Goal: Use online tool/utility: Utilize a website feature to perform a specific function

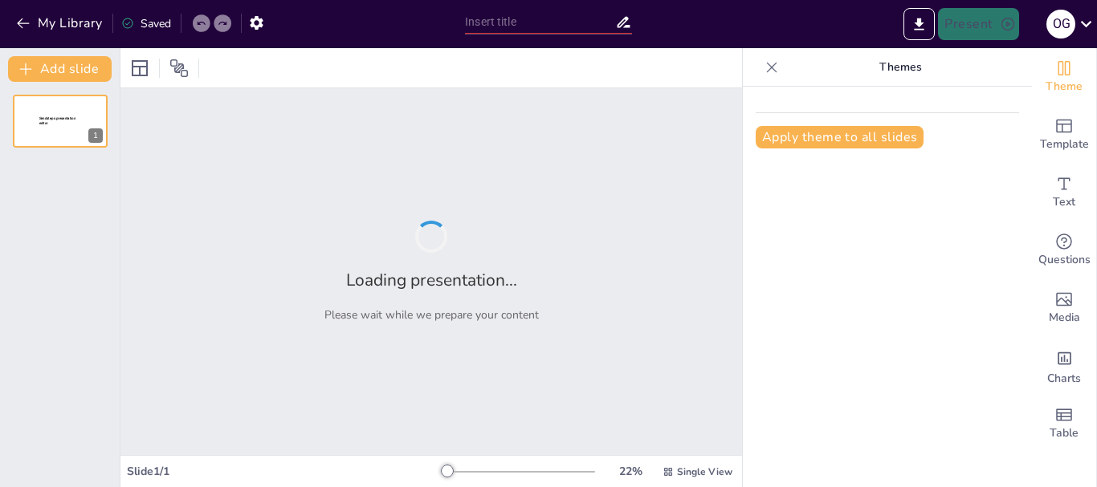
type input "Historia y Fundación de la [GEOGRAPHIC_DATA]"
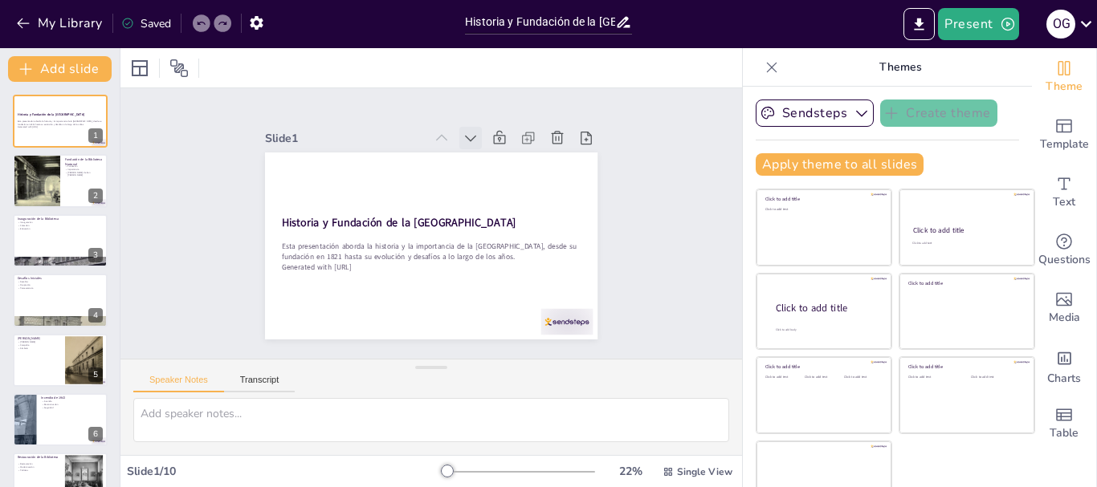
click at [397, 131] on icon at bounding box center [385, 141] width 22 height 22
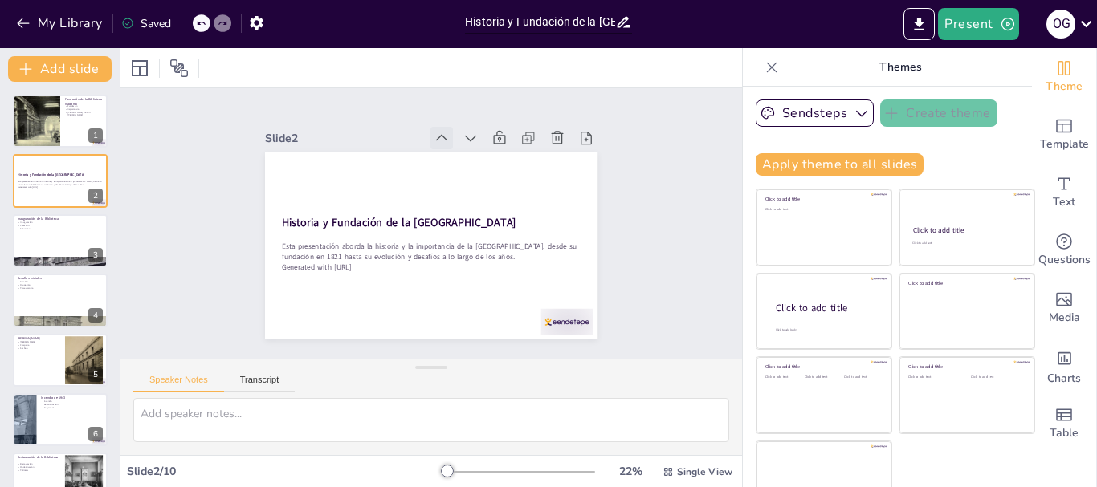
click at [472, 144] on icon at bounding box center [483, 155] width 22 height 22
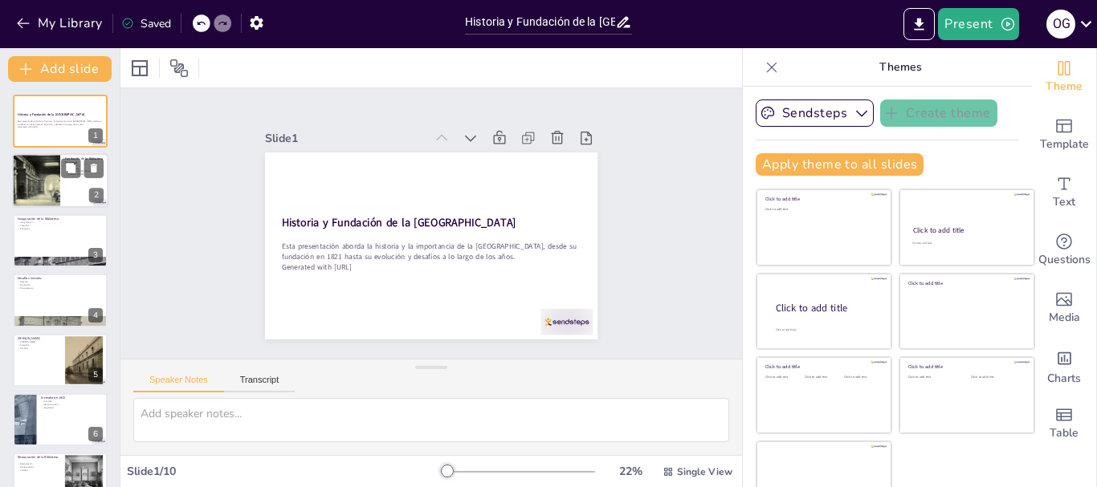
click at [57, 178] on div at bounding box center [36, 181] width 145 height 55
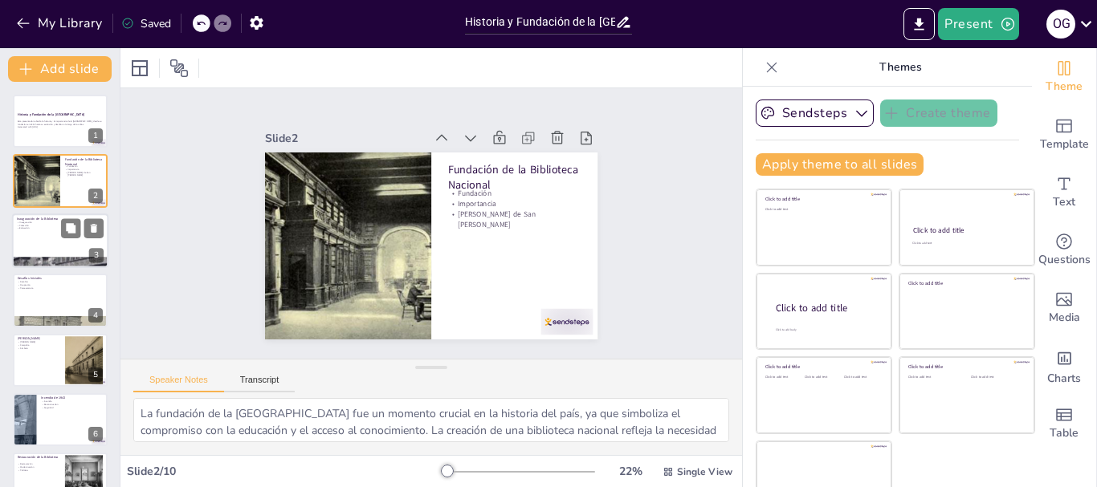
click at [50, 239] on div at bounding box center [60, 241] width 96 height 55
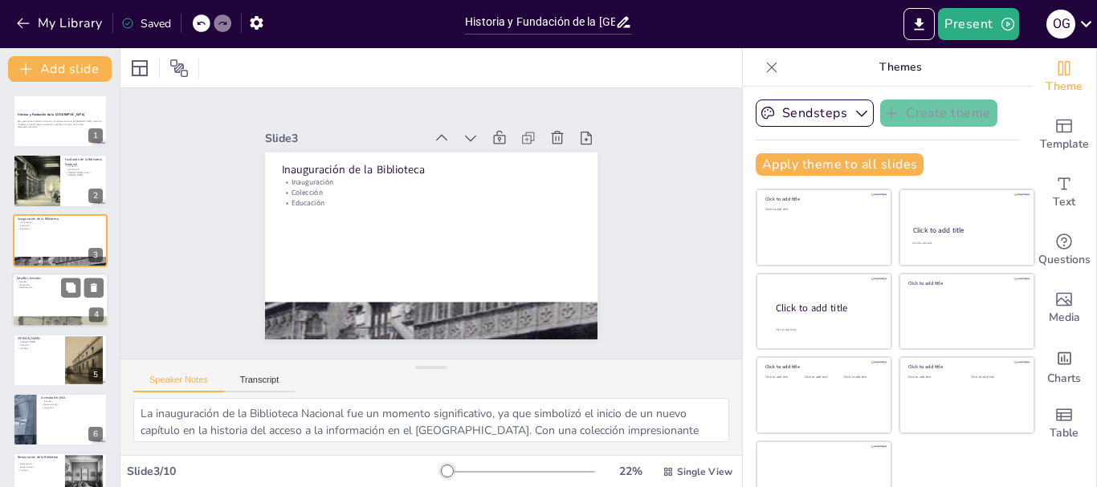
click at [35, 320] on div at bounding box center [60, 322] width 96 height 96
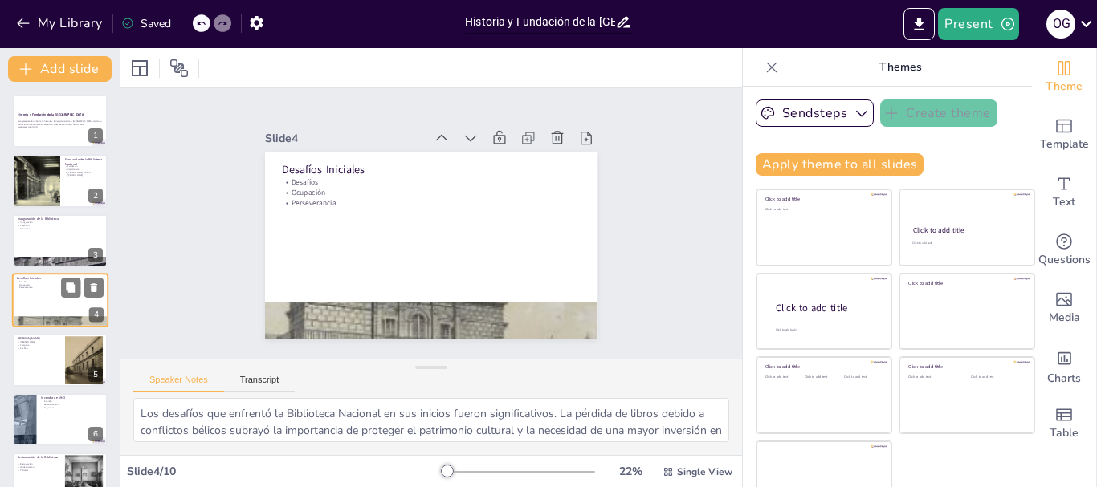
scroll to position [16, 0]
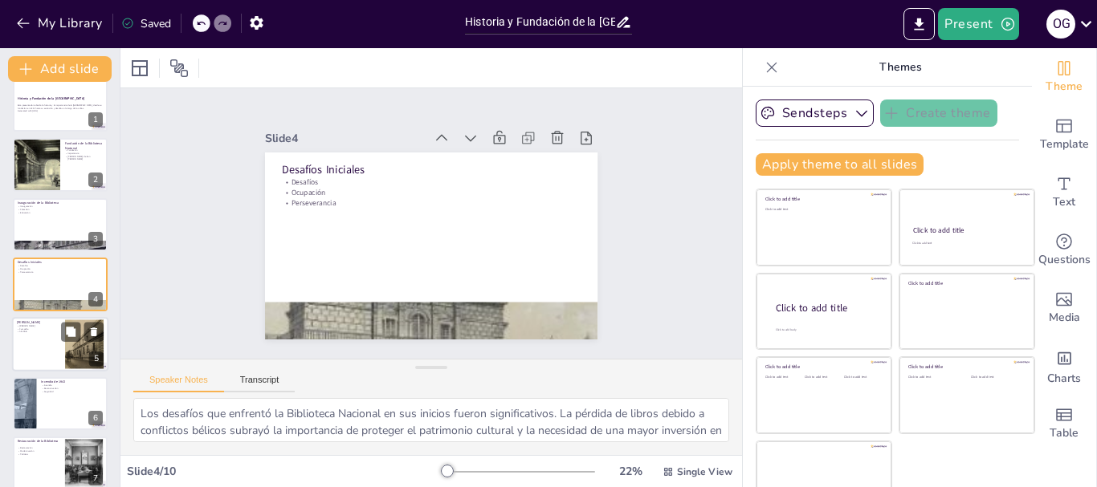
click at [43, 348] on div at bounding box center [60, 344] width 96 height 55
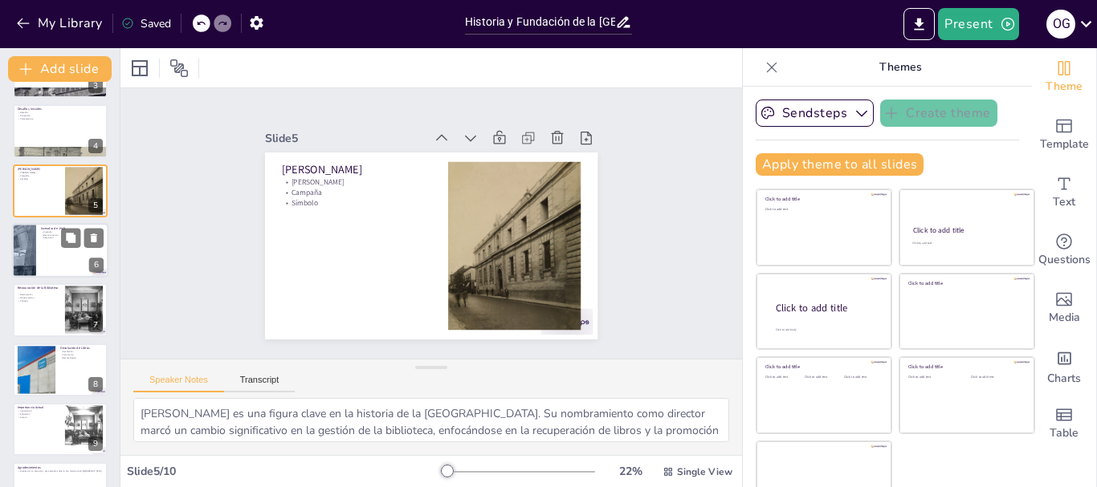
scroll to position [173, 0]
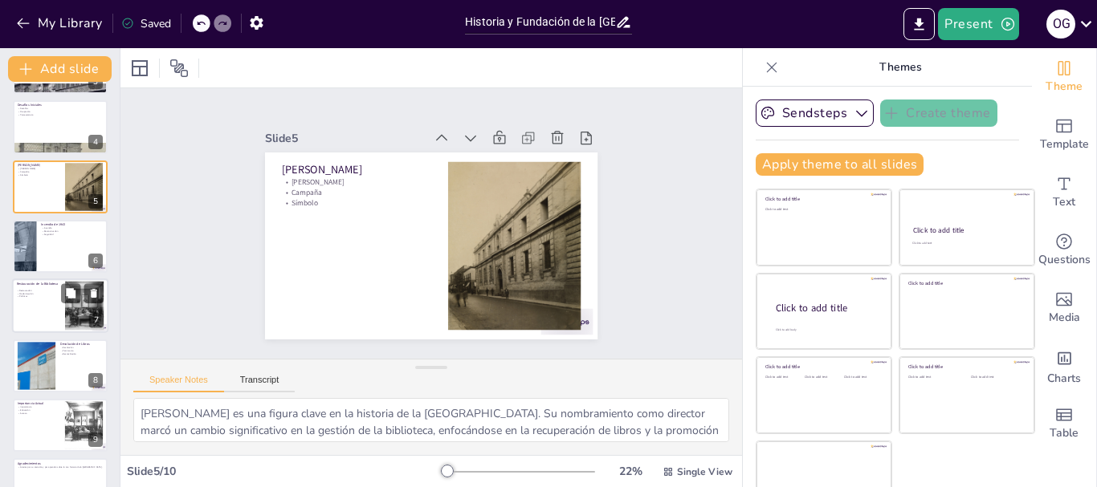
click at [35, 302] on div at bounding box center [60, 306] width 96 height 55
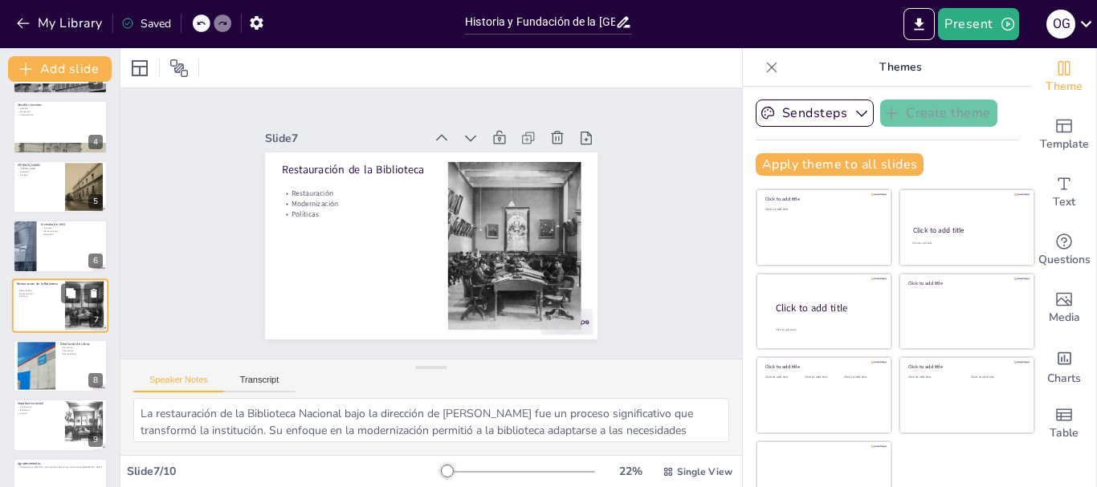
scroll to position [195, 0]
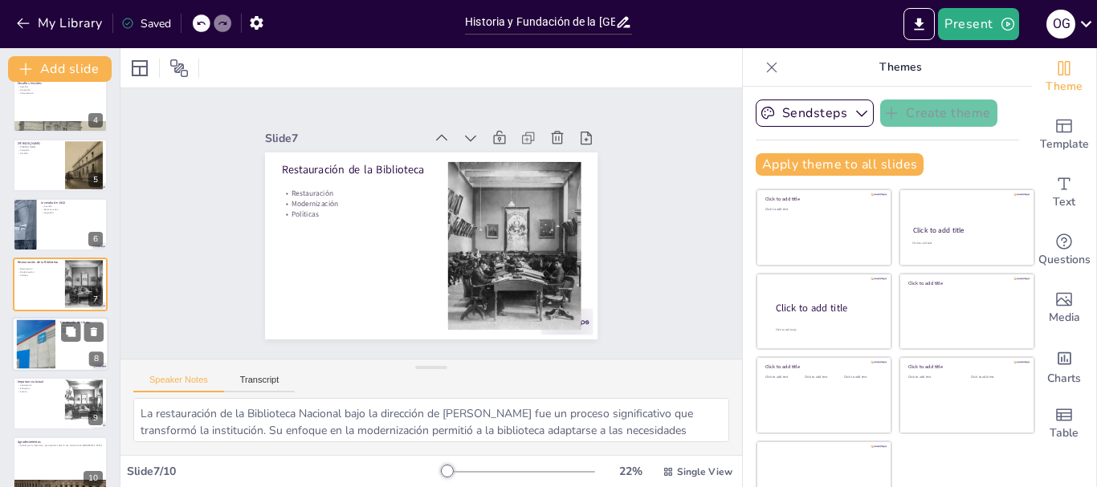
click at [37, 337] on div at bounding box center [36, 344] width 87 height 49
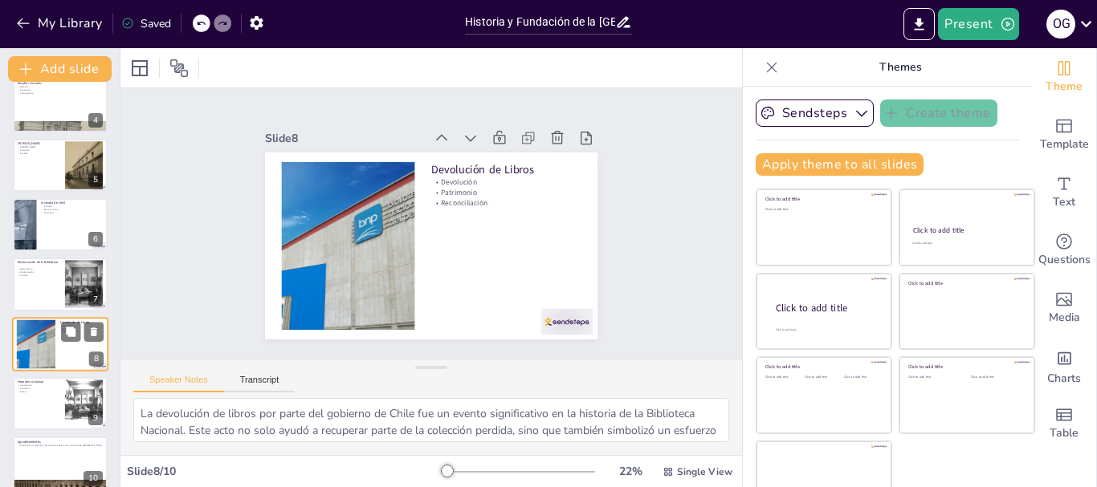
scroll to position [211, 0]
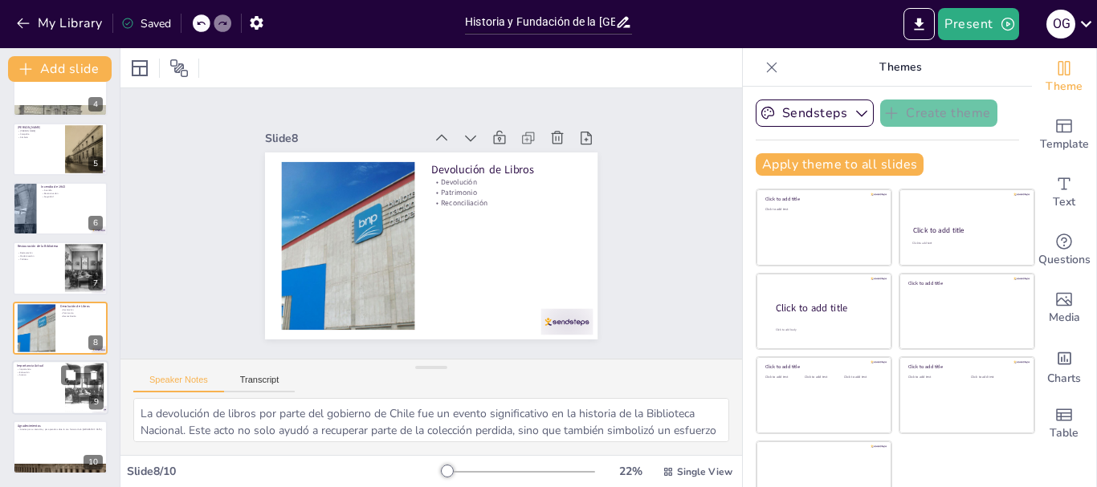
click at [58, 381] on div at bounding box center [60, 388] width 96 height 55
type textarea "La importancia actual de la Biblioteca Nacional del Perú radica en su papel com…"
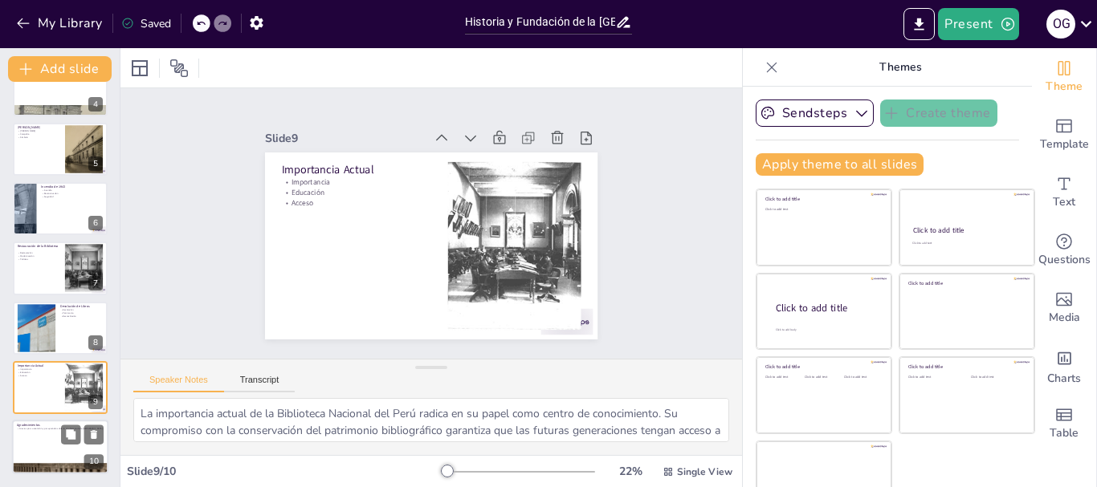
click at [60, 443] on div at bounding box center [60, 448] width 96 height 55
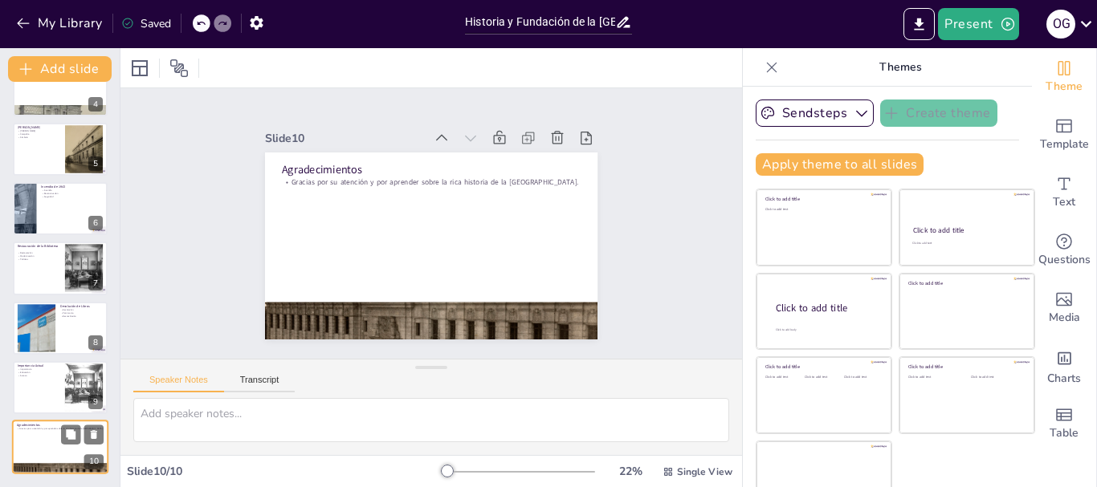
scroll to position [31, 0]
